Goal: Task Accomplishment & Management: Manage account settings

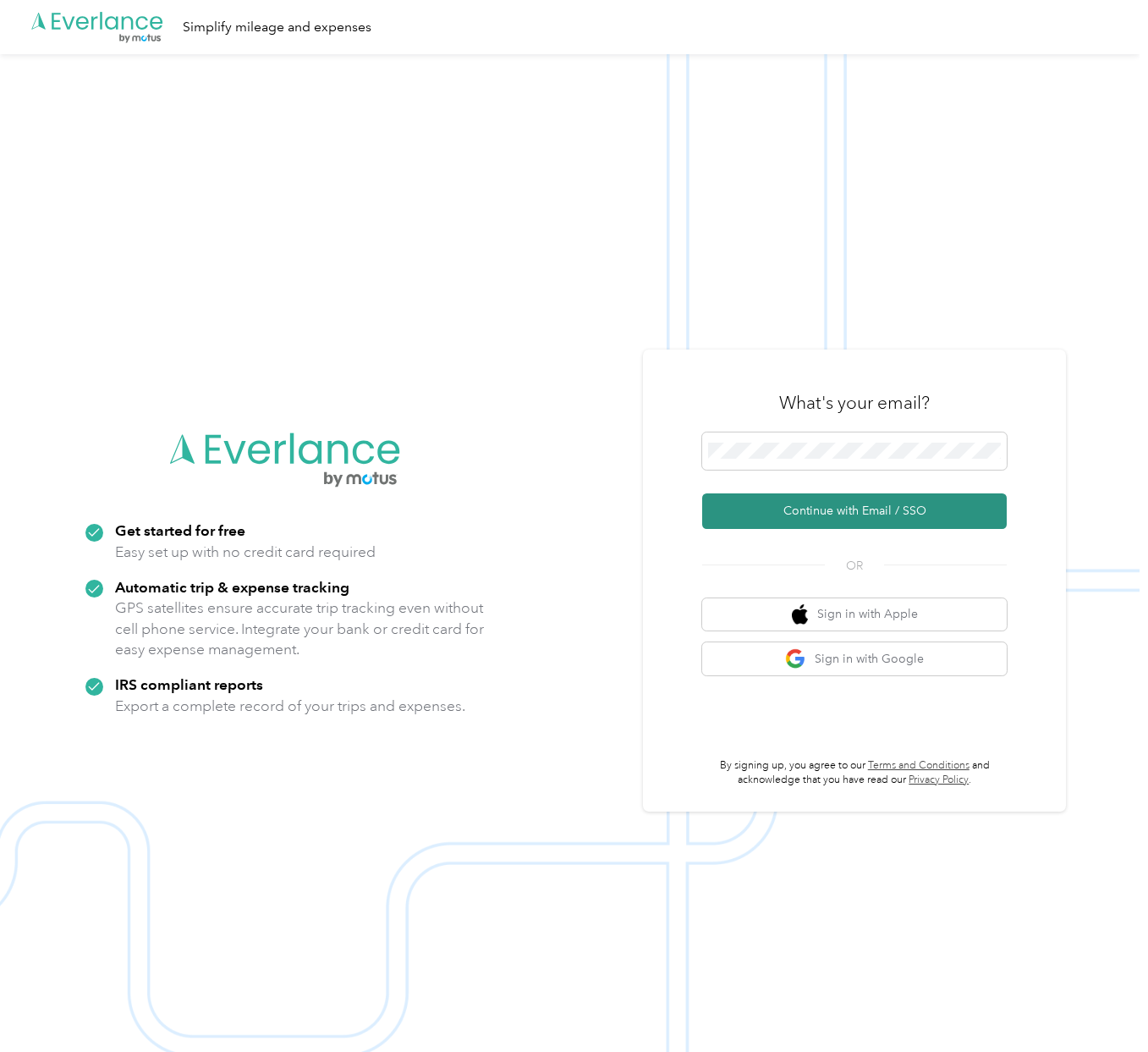
click at [851, 521] on button "Continue with Email / SSO" at bounding box center [855, 511] width 305 height 35
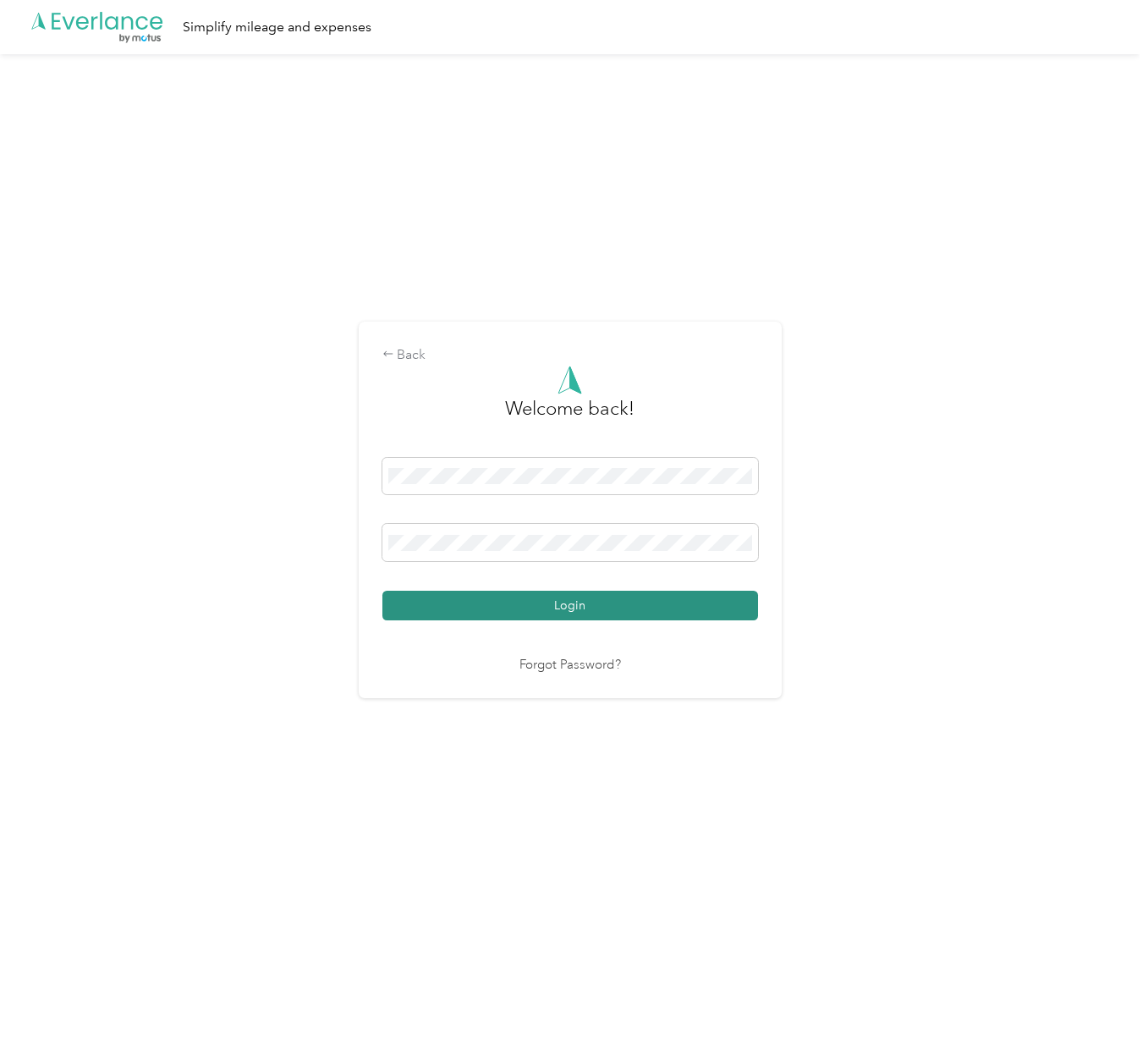
click at [581, 608] on button "Login" at bounding box center [570, 605] width 376 height 30
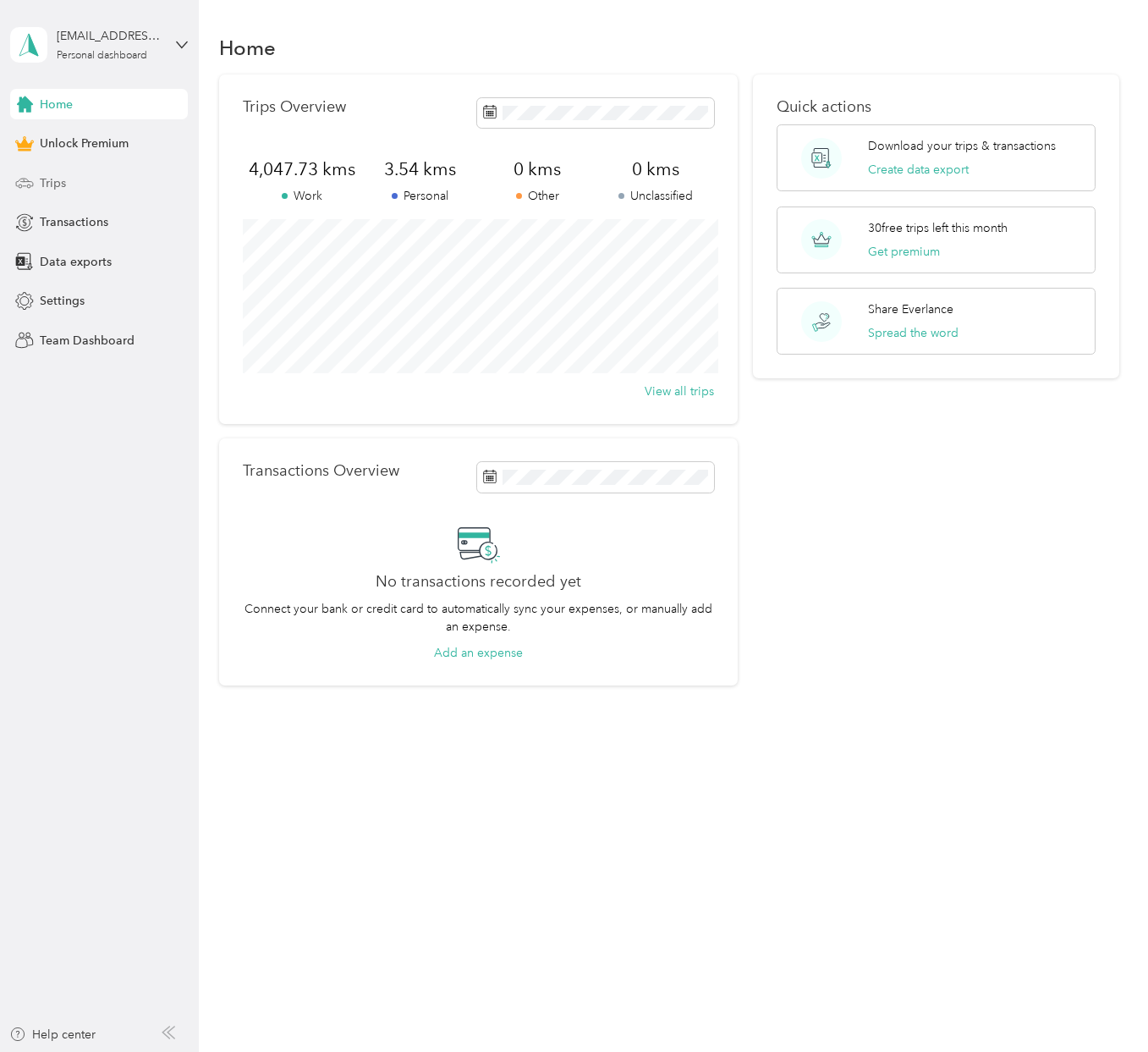
click at [55, 180] on span "Trips" at bounding box center [52, 183] width 26 height 18
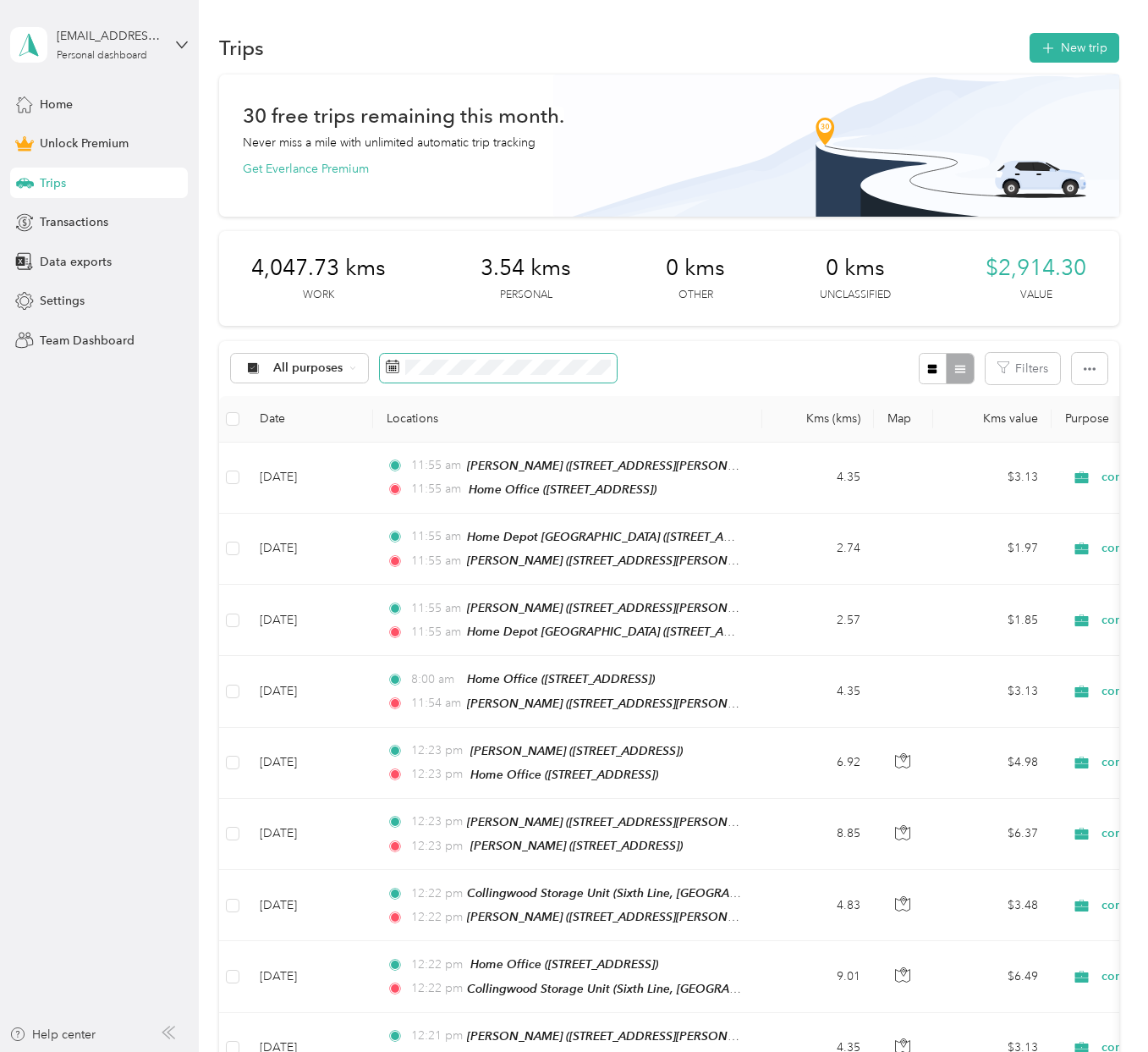
click at [390, 368] on rect at bounding box center [391, 369] width 2 height 2
click at [536, 376] on span at bounding box center [498, 368] width 237 height 29
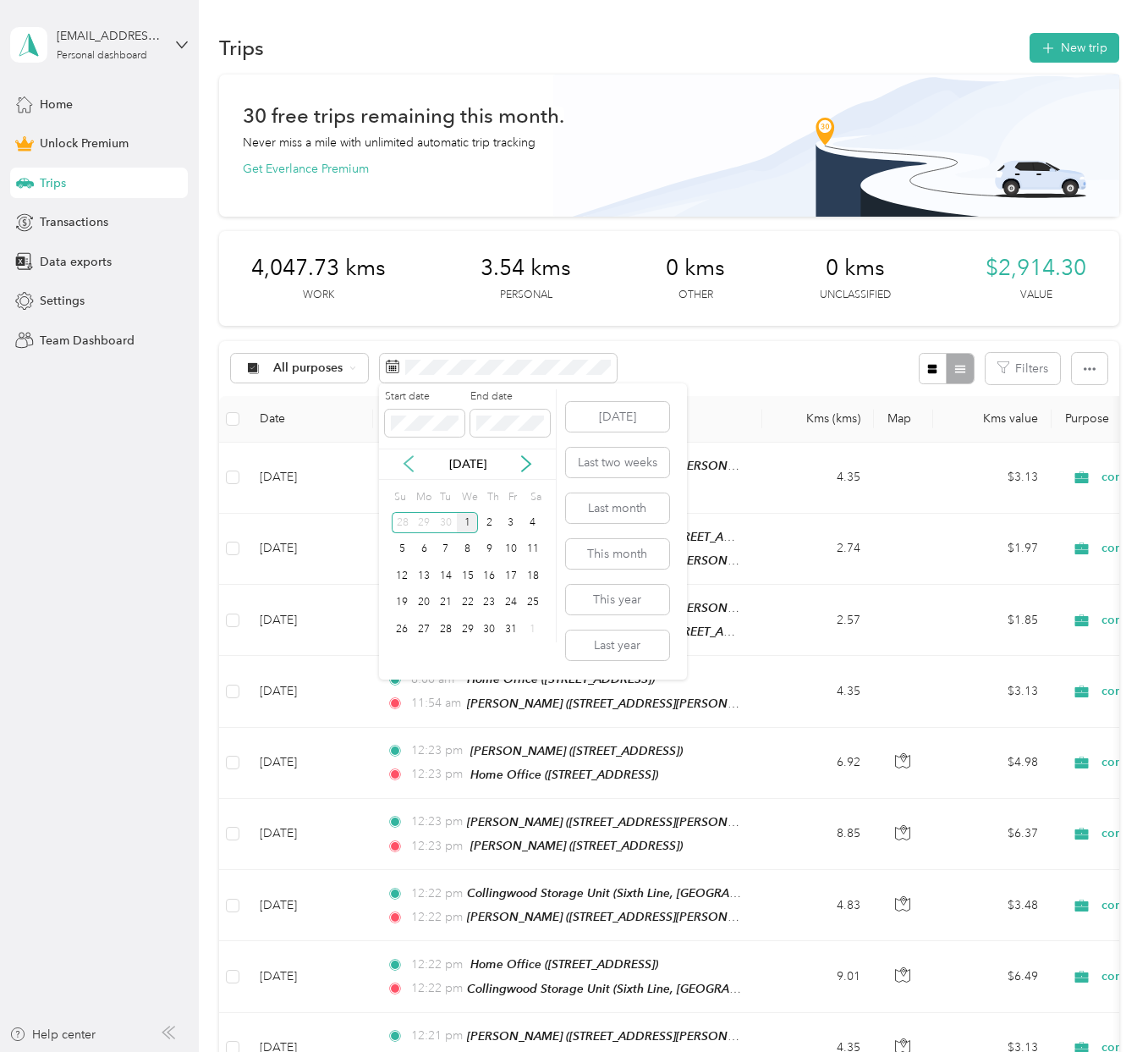
click at [406, 459] on icon at bounding box center [409, 464] width 17 height 17
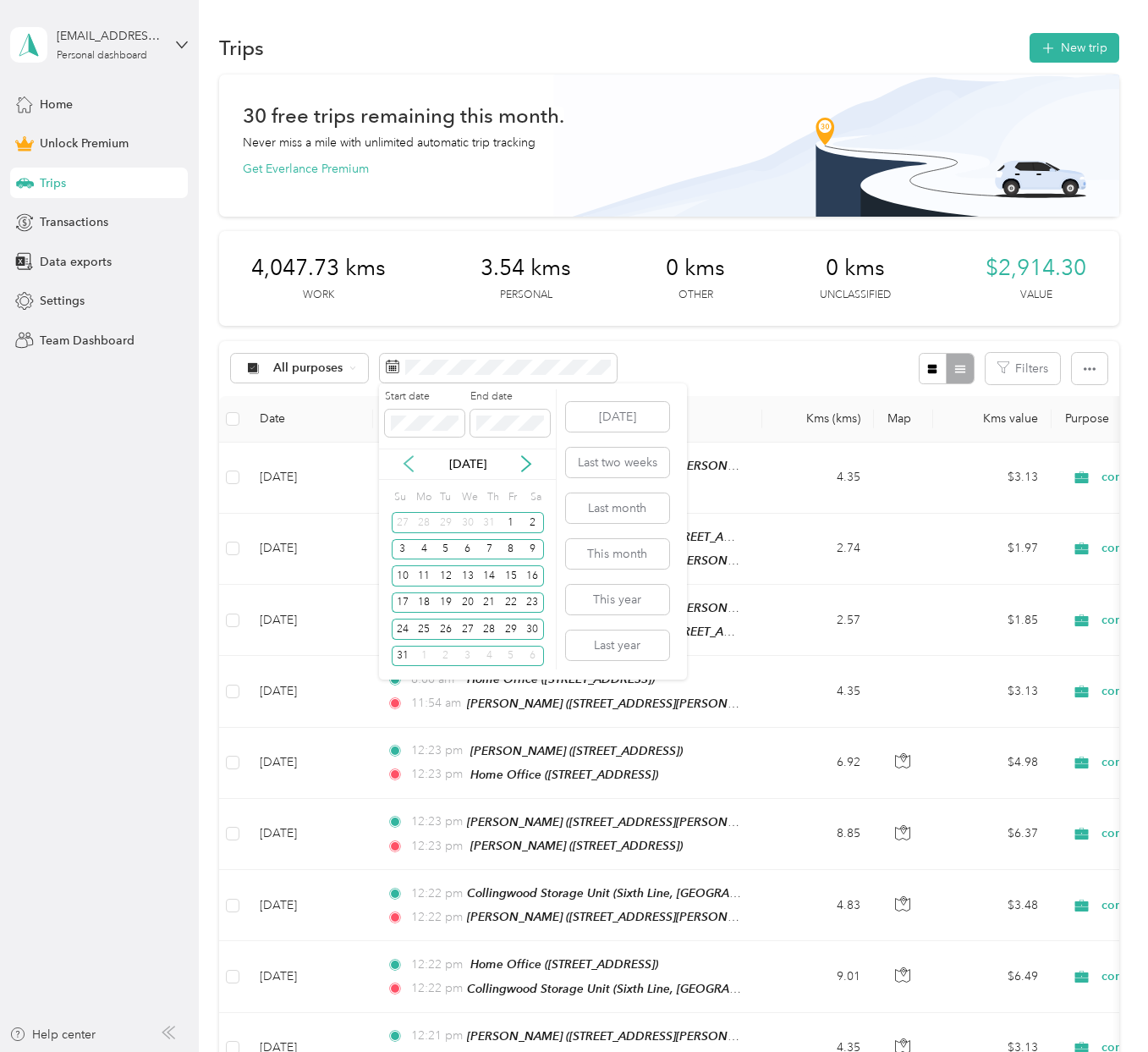
click at [406, 459] on icon at bounding box center [409, 464] width 17 height 17
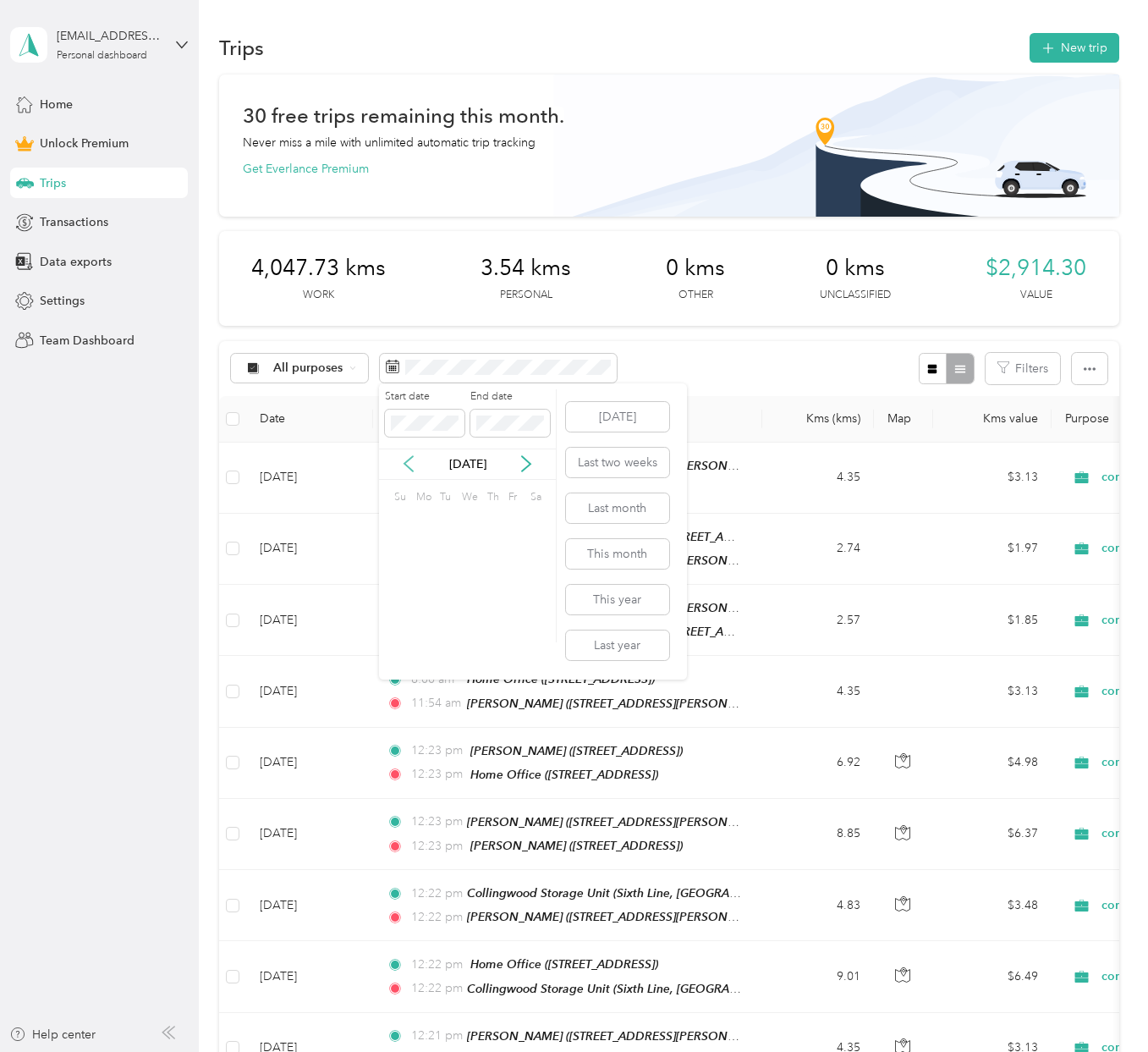
click at [406, 459] on icon at bounding box center [409, 464] width 17 height 17
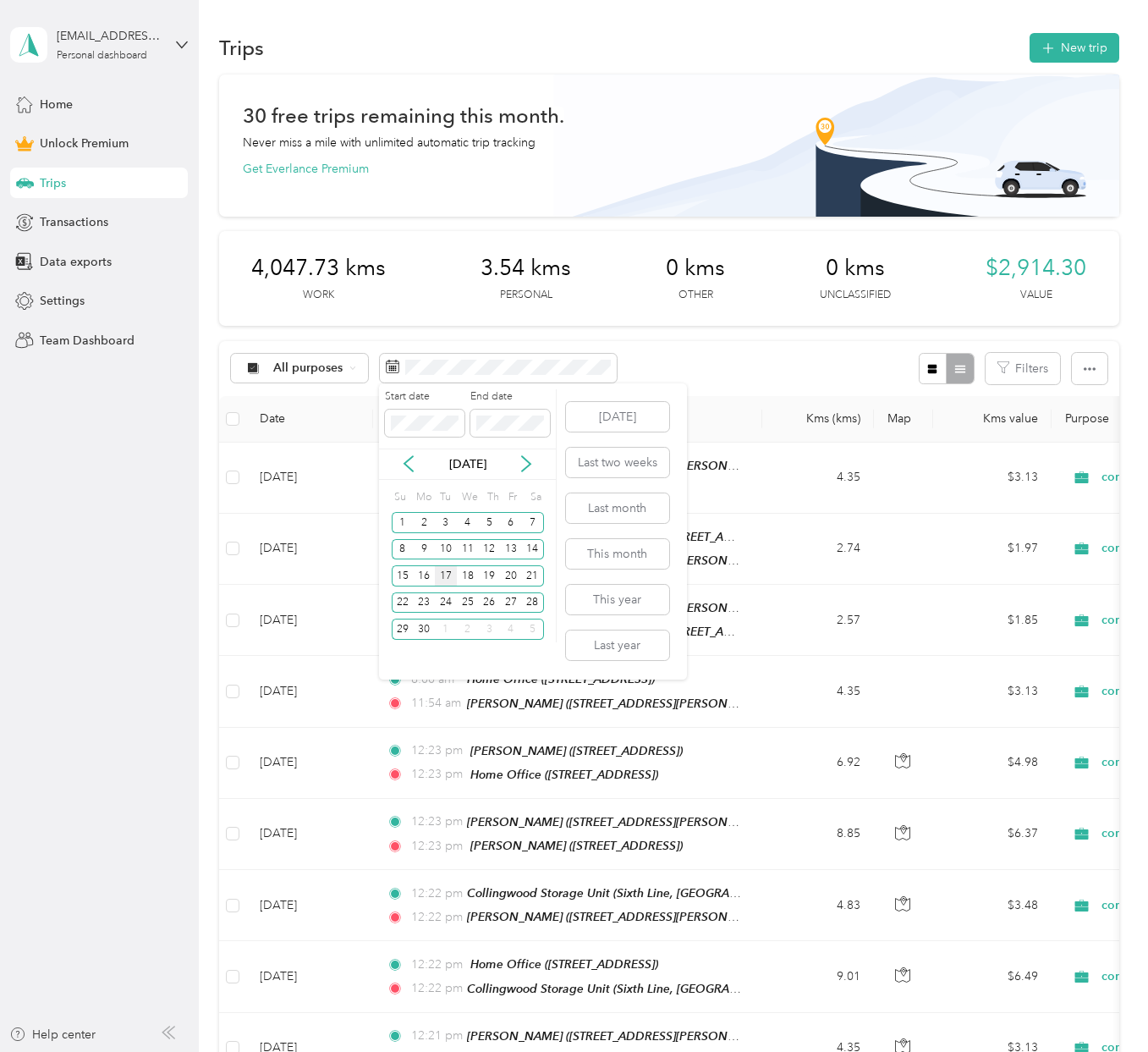
click at [442, 577] on div "17" at bounding box center [445, 576] width 22 height 21
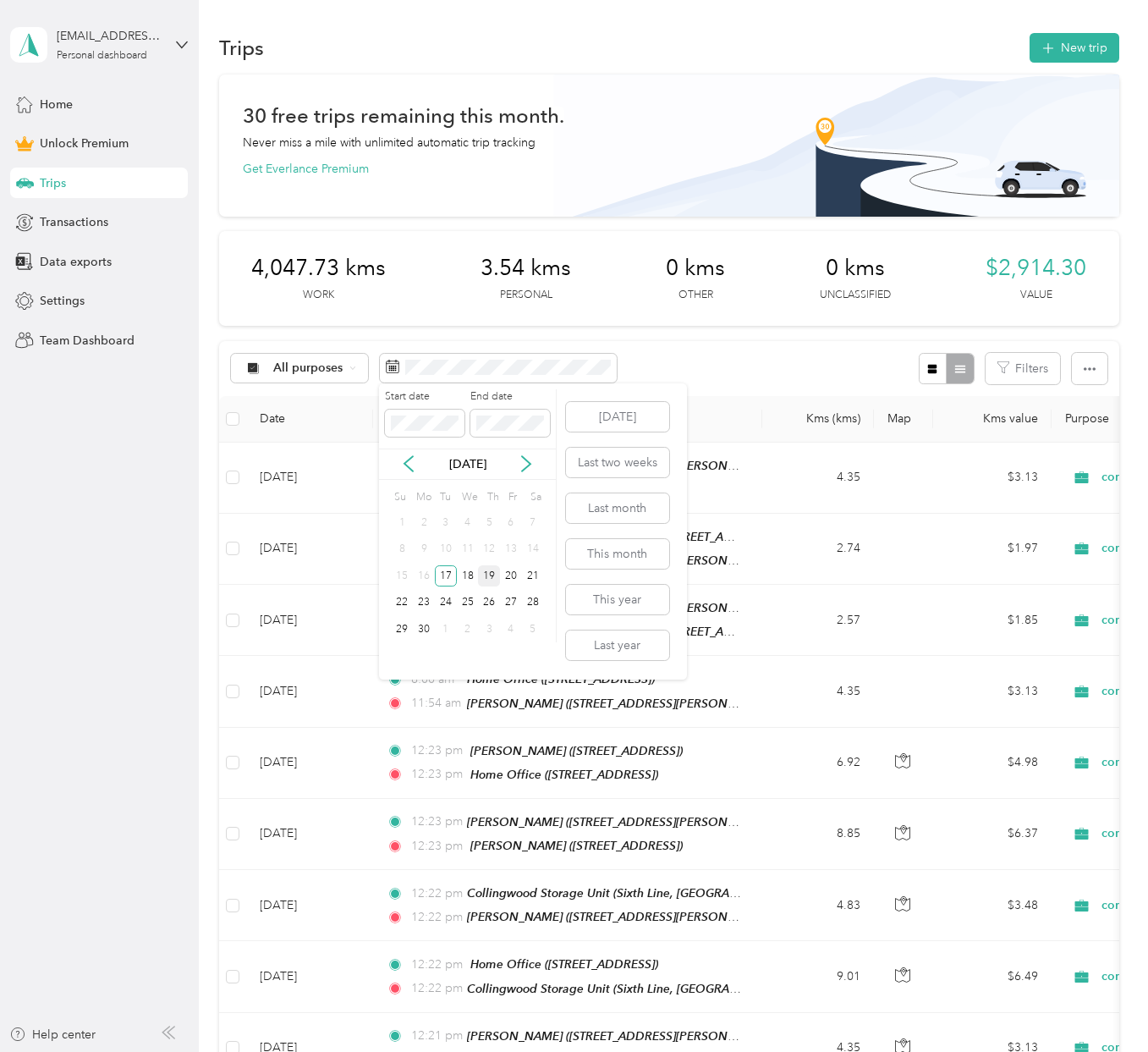
click at [481, 577] on div "19" at bounding box center [489, 576] width 22 height 21
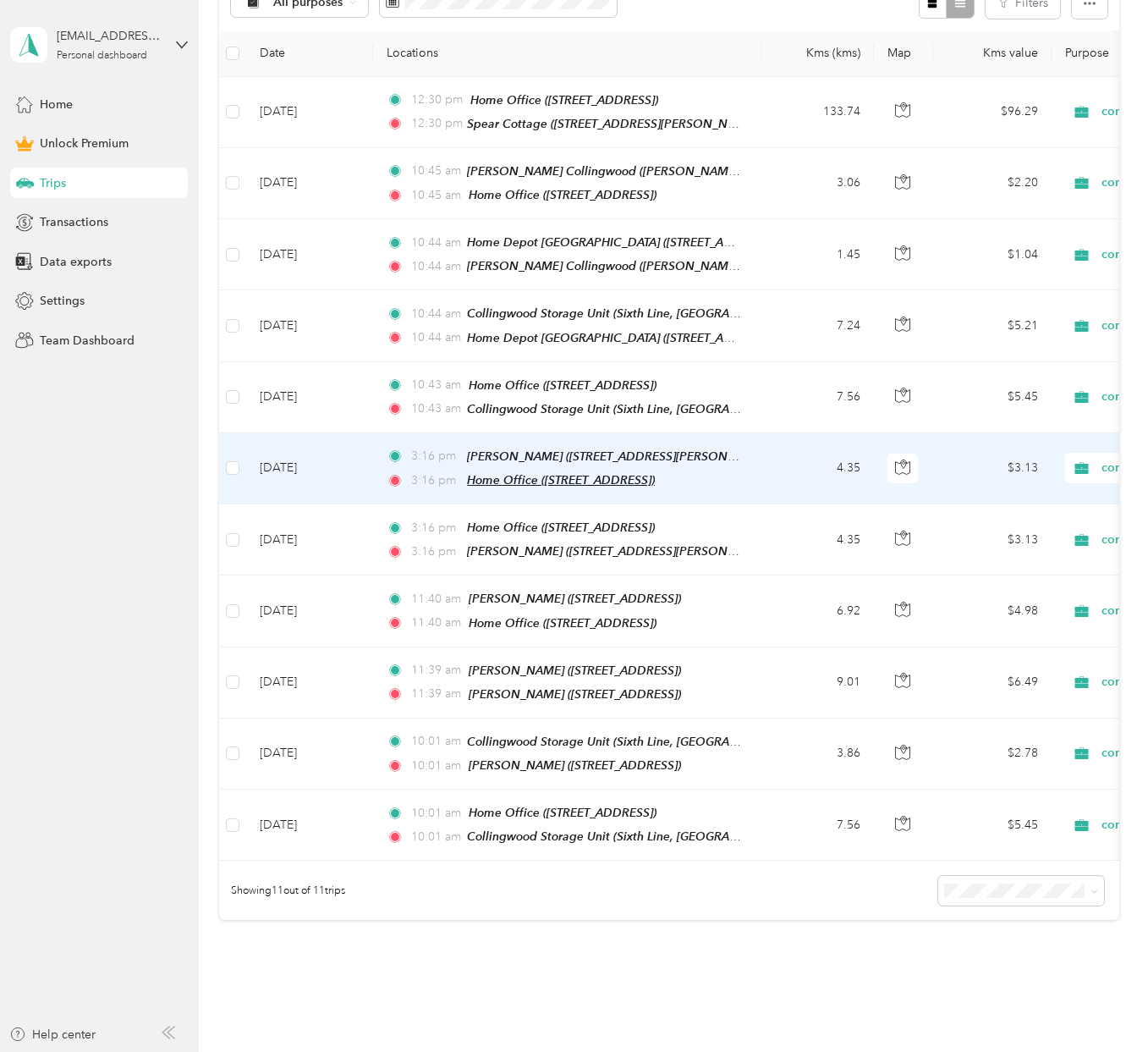
scroll to position [429, 0]
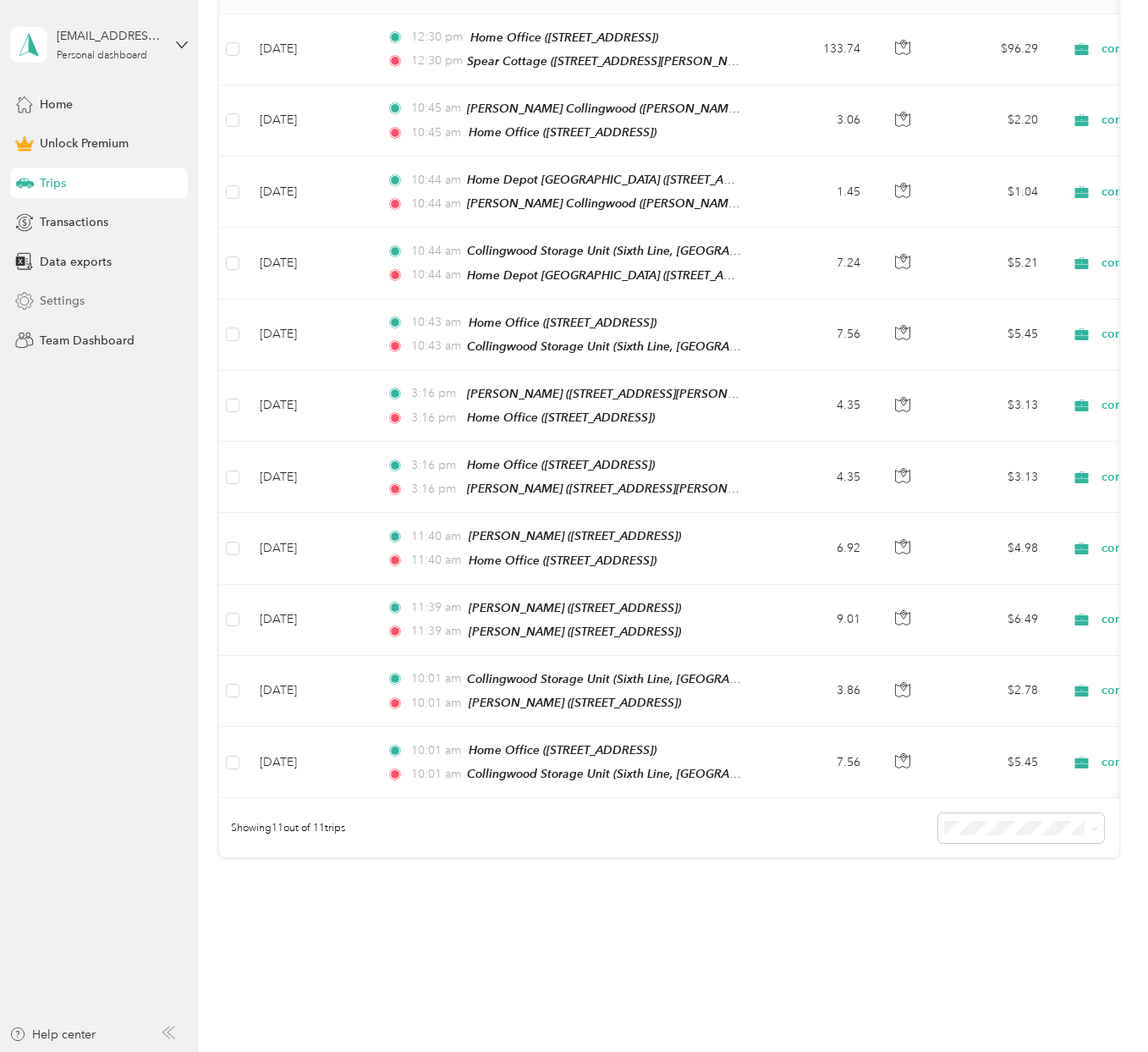
click at [55, 300] on span "Settings" at bounding box center [62, 301] width 45 height 18
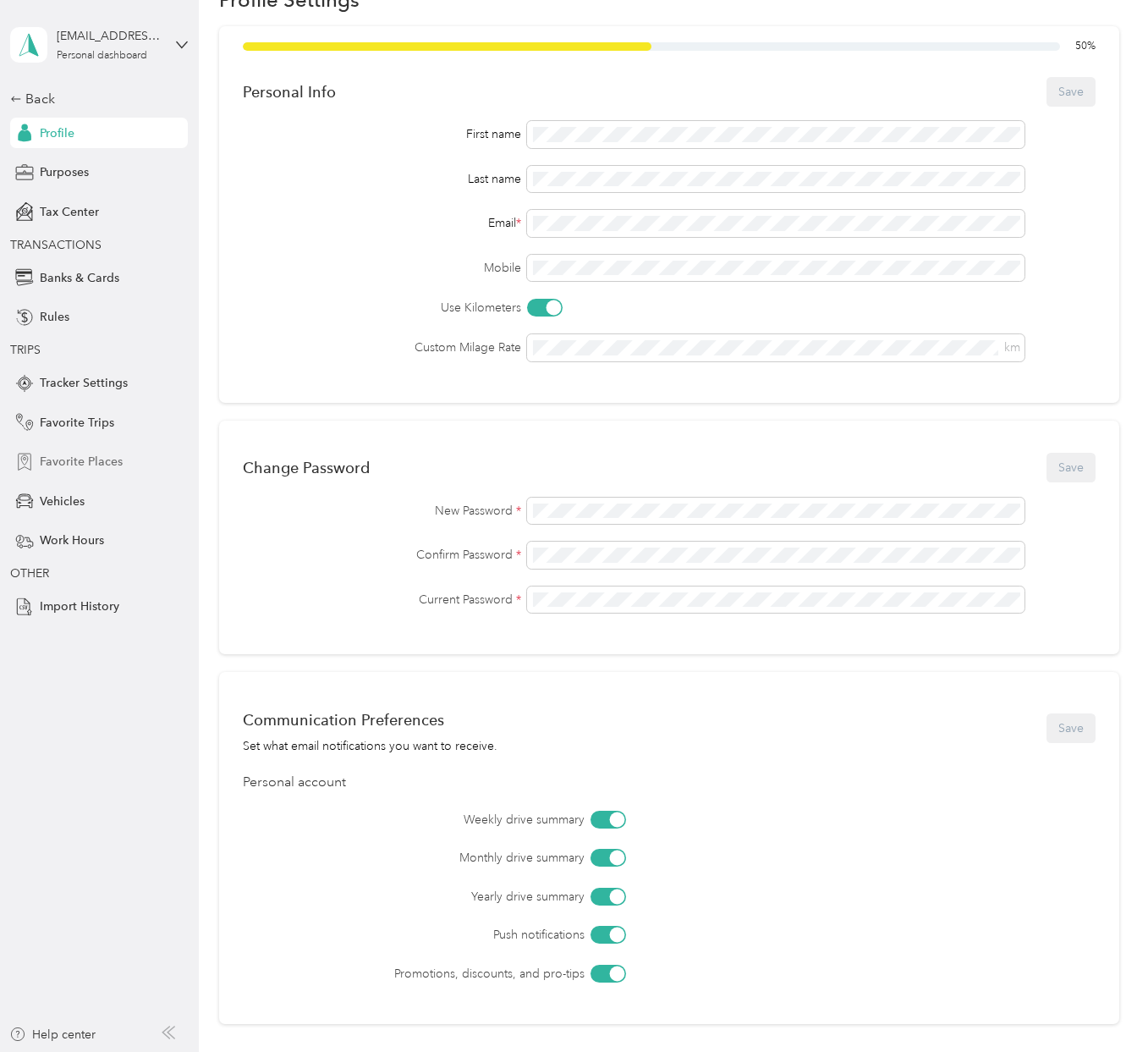
click at [87, 458] on span "Favorite Places" at bounding box center [81, 462] width 83 height 18
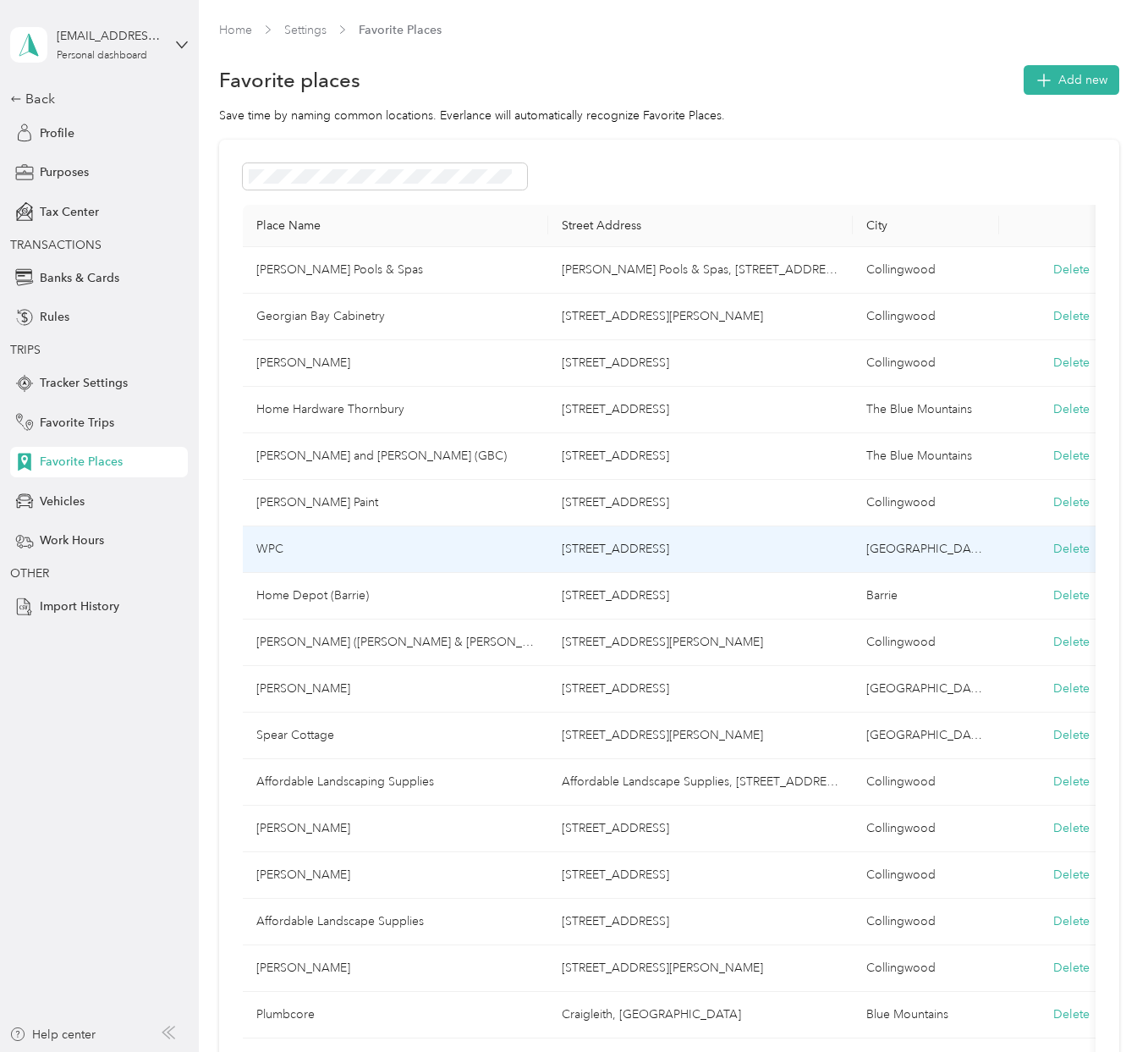
scroll to position [123, 0]
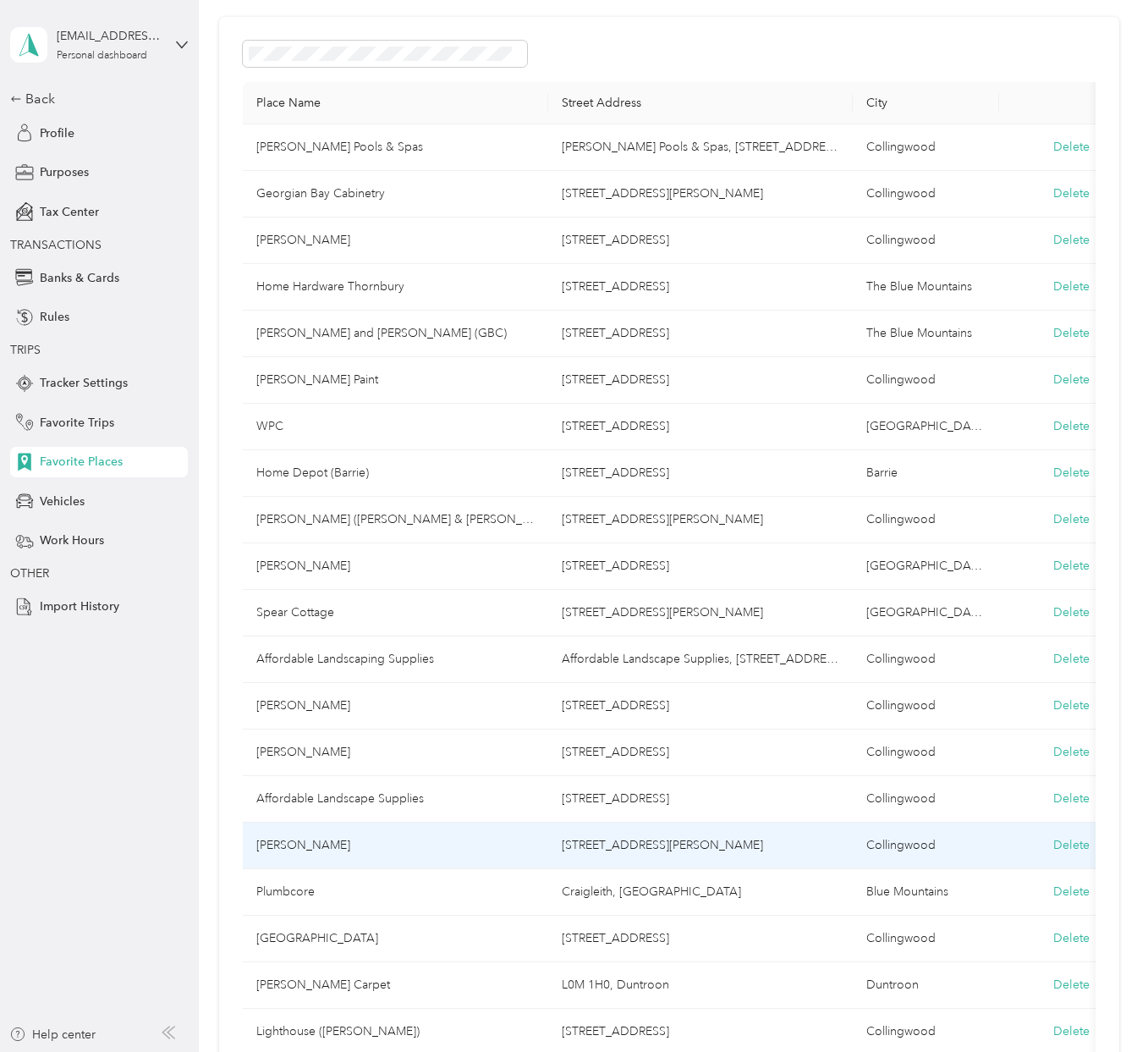
click at [278, 845] on td "[PERSON_NAME]" at bounding box center [395, 846] width 305 height 47
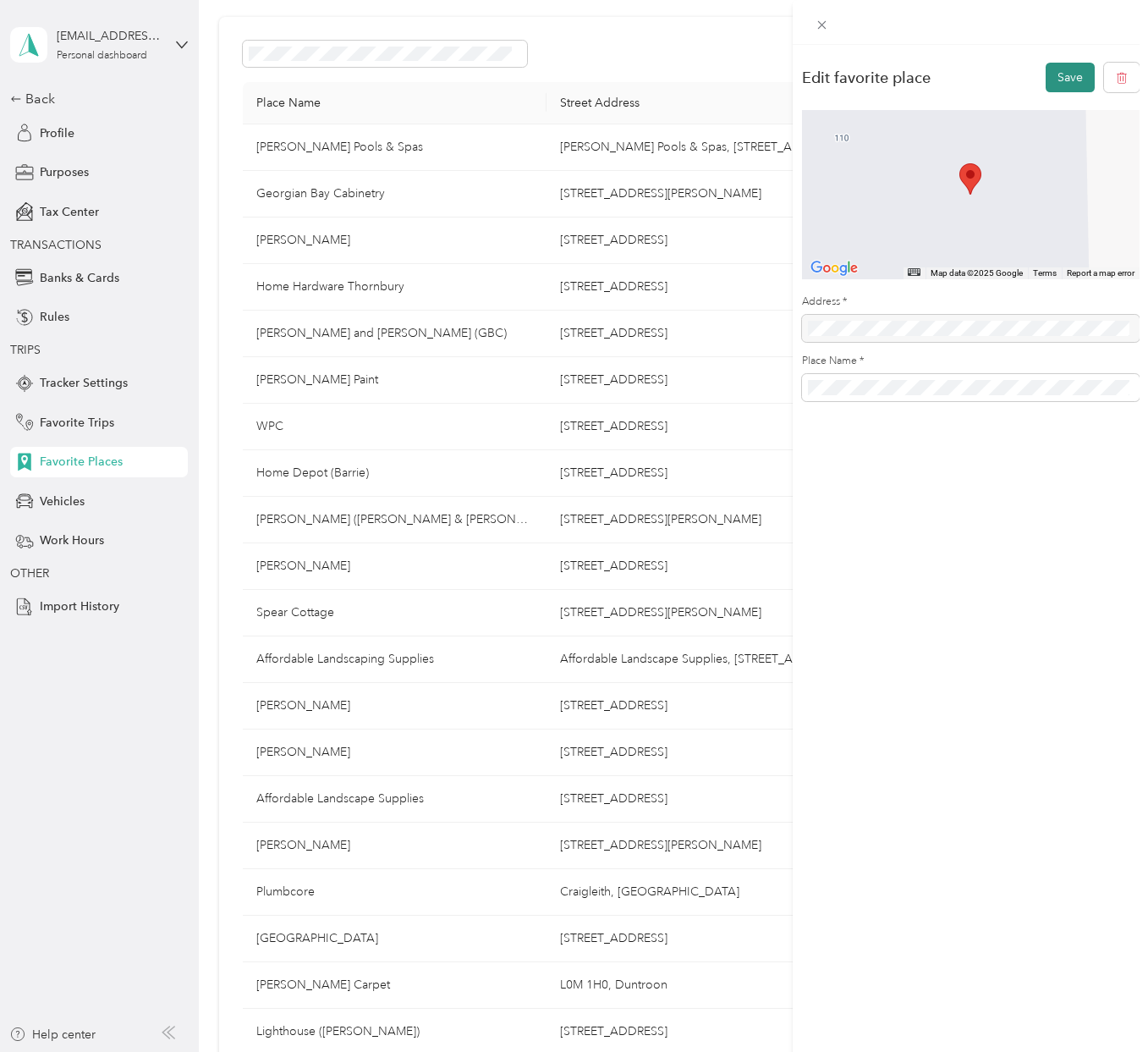
click at [1064, 72] on button "Save" at bounding box center [1070, 77] width 49 height 30
